Goal: Navigation & Orientation: Find specific page/section

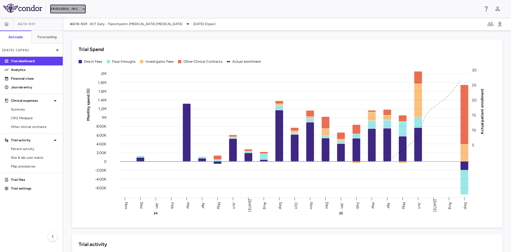
click at [76, 12] on button "BridgeBio, Inc." at bounding box center [67, 9] width 35 height 9
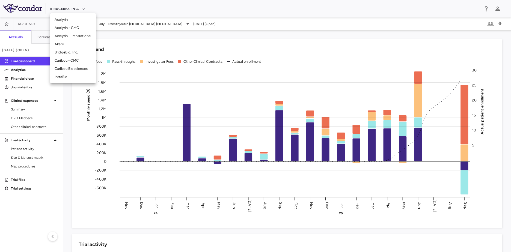
click at [78, 67] on li "Caribou Biosciences" at bounding box center [73, 69] width 46 height 8
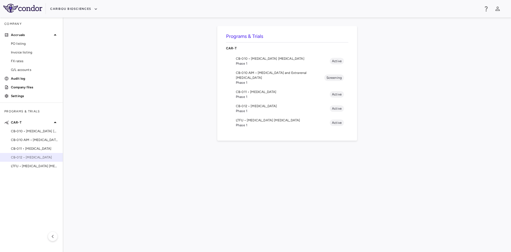
click at [11, 159] on span "CB-012 • [MEDICAL_DATA]" at bounding box center [34, 157] width 47 height 5
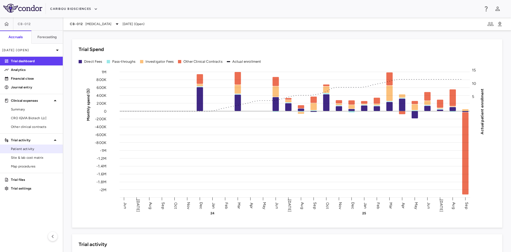
click at [29, 147] on span "Patient activity" at bounding box center [34, 149] width 47 height 5
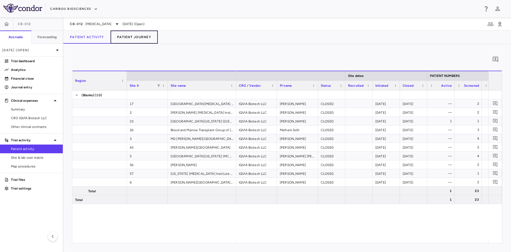
click at [143, 39] on button "Patient Journey" at bounding box center [134, 37] width 47 height 13
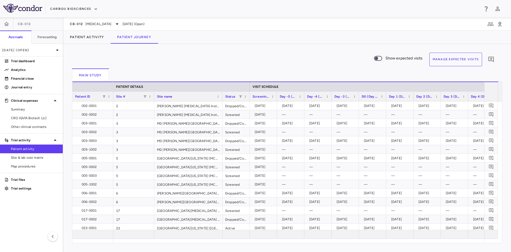
click at [205, 96] on div "Site name" at bounding box center [186, 96] width 58 height 7
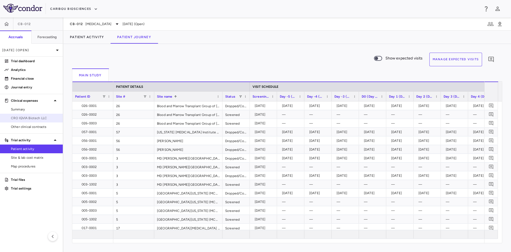
click at [28, 114] on link "CRO IQVIA Biotech LLC" at bounding box center [31, 118] width 63 height 8
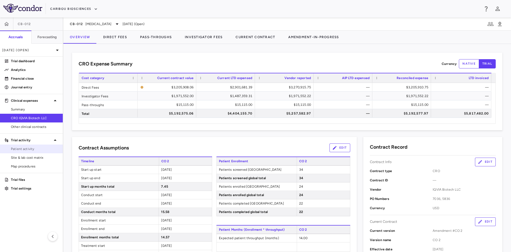
click at [16, 151] on span "Patient activity" at bounding box center [34, 149] width 47 height 5
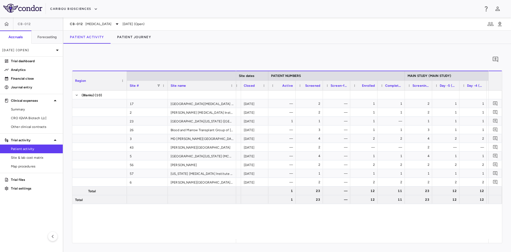
scroll to position [0, 223]
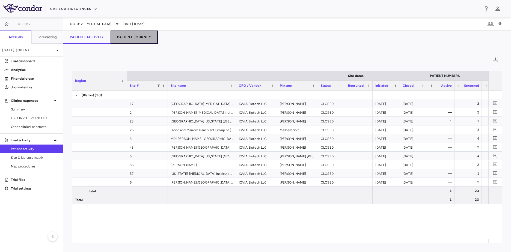
click at [150, 40] on button "Patient Journey" at bounding box center [134, 37] width 47 height 13
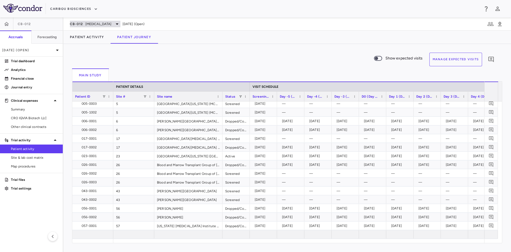
click at [106, 25] on span "[MEDICAL_DATA]" at bounding box center [98, 24] width 26 height 5
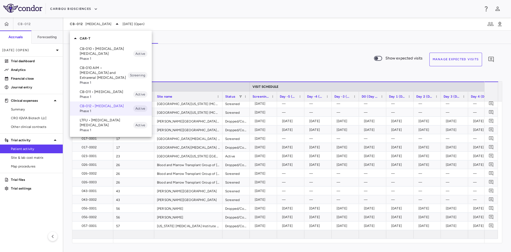
click at [96, 128] on p "LTFU • [MEDICAL_DATA] [MEDICAL_DATA]" at bounding box center [106, 123] width 53 height 10
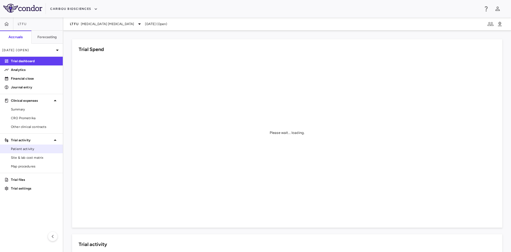
click at [22, 145] on link "Patient activity" at bounding box center [31, 149] width 63 height 8
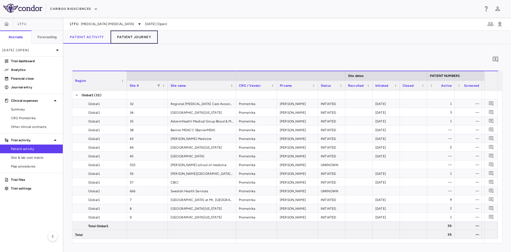
click at [133, 37] on button "Patient Journey" at bounding box center [134, 37] width 47 height 13
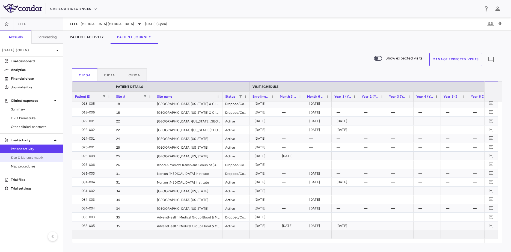
click at [40, 155] on span "Site & lab cost matrix" at bounding box center [34, 157] width 47 height 5
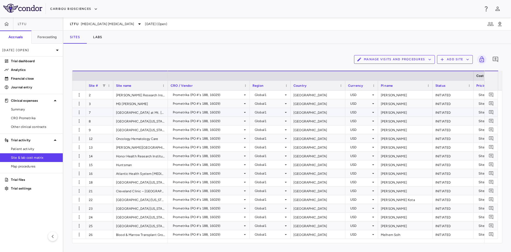
drag, startPoint x: 146, startPoint y: 110, endPoint x: 149, endPoint y: 110, distance: 3.3
click at [146, 110] on div "[GEOGRAPHIC_DATA] at Mt. [GEOGRAPHIC_DATA]" at bounding box center [140, 112] width 55 height 8
click at [177, 110] on div "Prometrika (PO #'s 188, 16029)" at bounding box center [208, 112] width 70 height 9
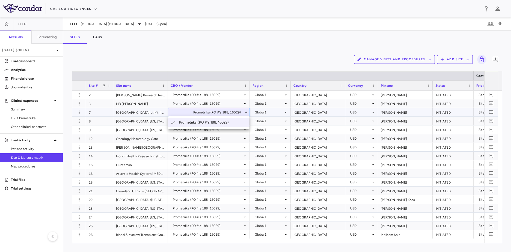
drag, startPoint x: 190, startPoint y: 242, endPoint x: 226, endPoint y: 242, distance: 36.6
click at [226, 242] on div at bounding box center [255, 126] width 511 height 252
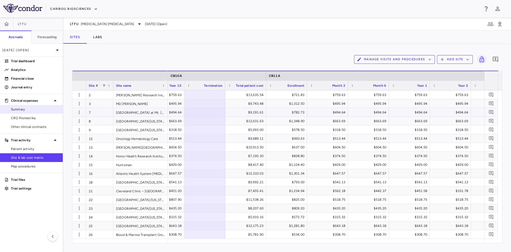
click at [25, 112] on link "Summary" at bounding box center [31, 109] width 63 height 8
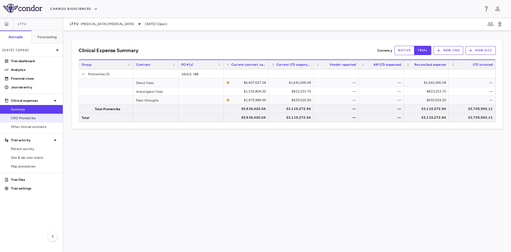
click at [36, 121] on link "CRO Prometrika" at bounding box center [31, 118] width 63 height 8
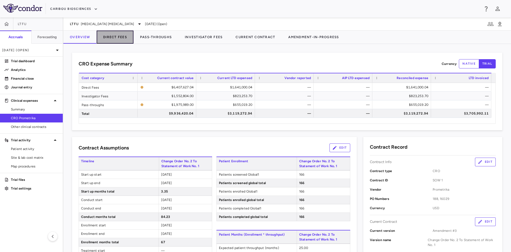
click at [117, 37] on button "Direct Fees" at bounding box center [115, 37] width 37 height 13
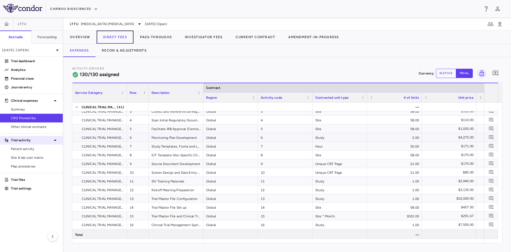
scroll to position [27, 0]
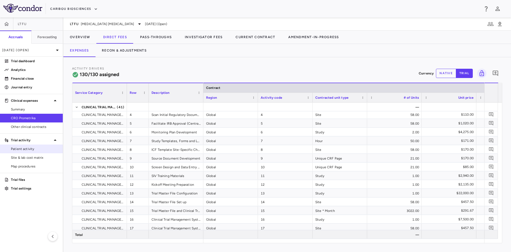
click at [14, 148] on span "Patient activity" at bounding box center [34, 149] width 47 height 5
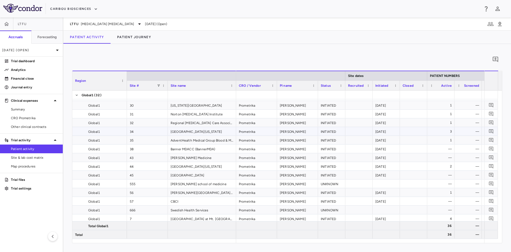
scroll to position [157, 0]
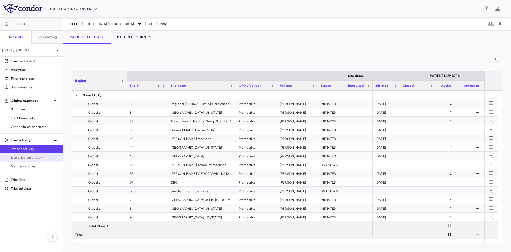
click at [26, 159] on span "Site & lab cost matrix" at bounding box center [34, 157] width 47 height 5
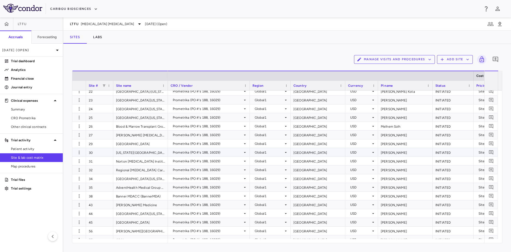
scroll to position [131, 0]
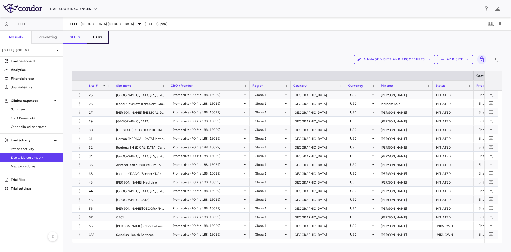
click at [95, 41] on button "Labs" at bounding box center [98, 37] width 22 height 13
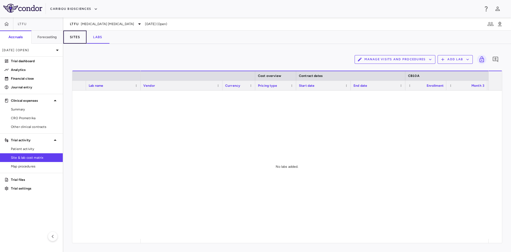
click at [80, 36] on button "Sites" at bounding box center [74, 37] width 23 height 13
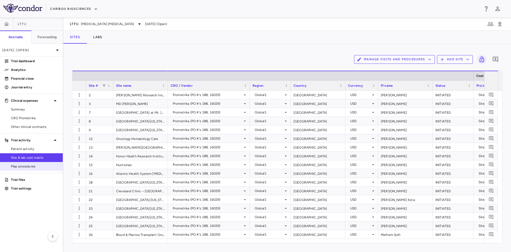
click at [15, 166] on span "Map procedures" at bounding box center [34, 166] width 47 height 5
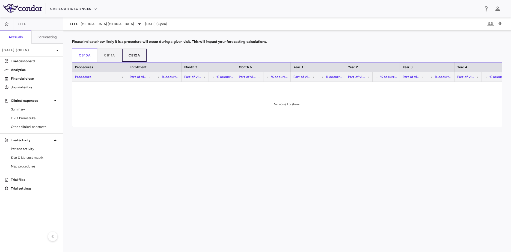
click at [136, 51] on button "CB12A" at bounding box center [134, 55] width 25 height 13
click at [118, 19] on div "LTFU [MEDICAL_DATA] [MEDICAL_DATA] [DATE] (Open)" at bounding box center [287, 23] width 448 height 13
click at [108, 22] on span "[MEDICAL_DATA] [MEDICAL_DATA]" at bounding box center [107, 24] width 53 height 5
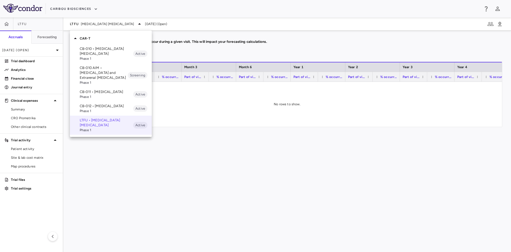
click at [111, 97] on span "Phase 1" at bounding box center [106, 96] width 53 height 5
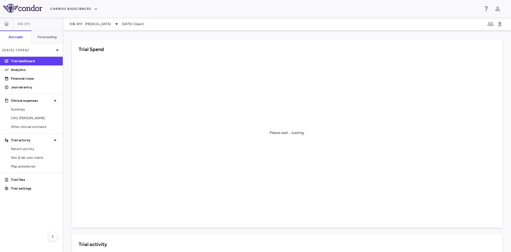
click at [92, 18] on div "CB-011 [MEDICAL_DATA] [DATE] (Open)" at bounding box center [287, 23] width 448 height 13
click at [92, 22] on span "[MEDICAL_DATA]" at bounding box center [98, 24] width 26 height 5
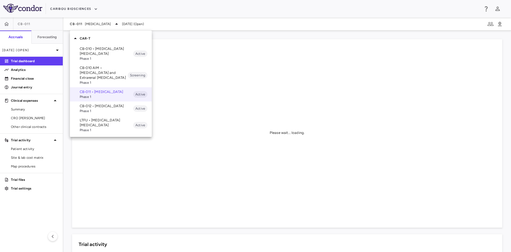
click at [203, 109] on div at bounding box center [255, 126] width 511 height 252
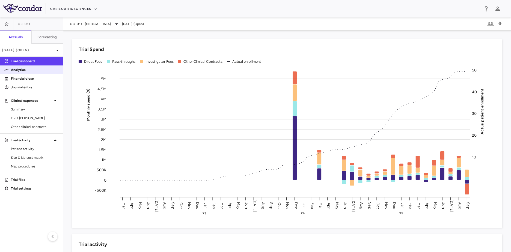
click at [28, 71] on p "Analytics" at bounding box center [34, 69] width 47 height 5
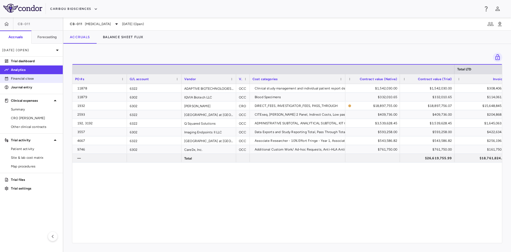
click at [31, 79] on p "Financial close" at bounding box center [34, 78] width 47 height 5
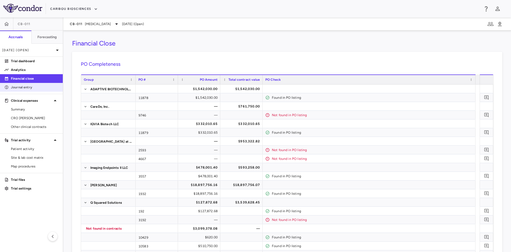
click at [33, 85] on p "Journal entry" at bounding box center [34, 87] width 47 height 5
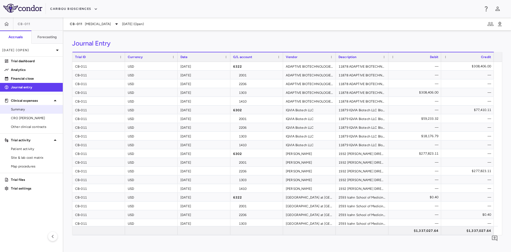
click at [30, 112] on link "Summary" at bounding box center [31, 109] width 63 height 8
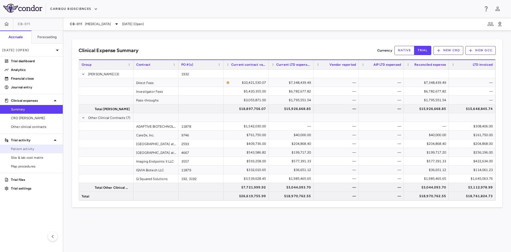
click at [34, 148] on span "Patient activity" at bounding box center [34, 149] width 47 height 5
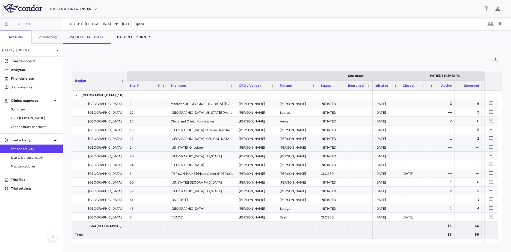
scroll to position [35, 0]
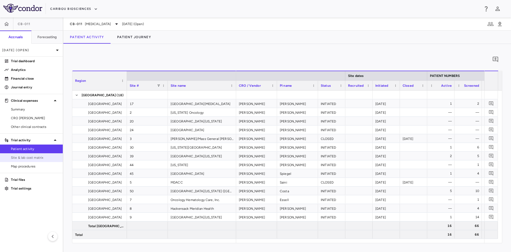
click at [31, 160] on span "Site & lab cost matrix" at bounding box center [34, 157] width 47 height 5
